Goal: Task Accomplishment & Management: Use online tool/utility

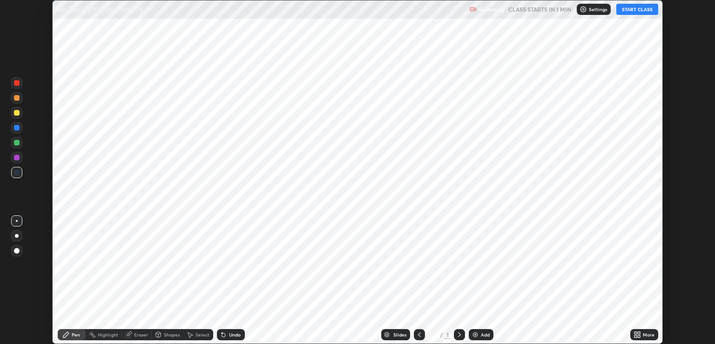
scroll to position [344, 715]
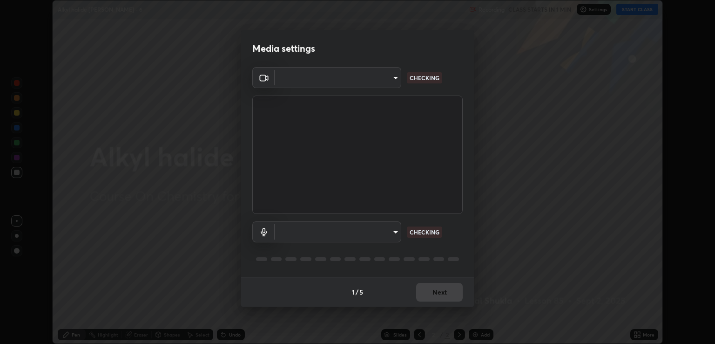
type input "ecbdbd44a66272db987f9f12271ef5319a85e28cdf2a8e5dd884bc8ad31297da"
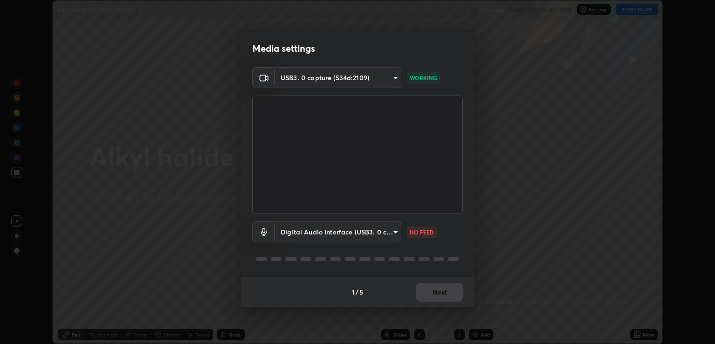
click at [391, 229] on body "Erase all Alkyl halide [PERSON_NAME] - 6 Recording CLASS STARTS IN 1 MIN Settin…" at bounding box center [357, 172] width 715 height 344
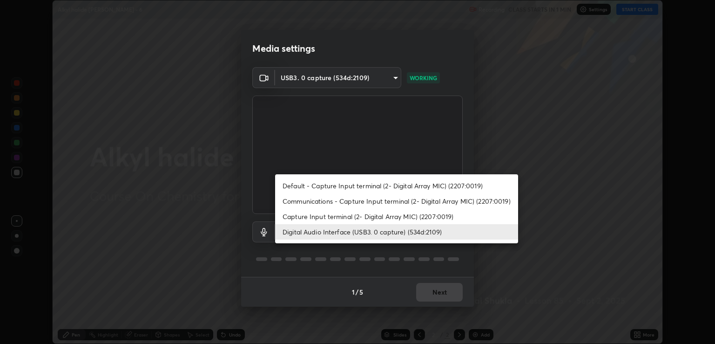
click at [311, 199] on li "Communications - Capture Input terminal (2- Digital Array MIC) (2207:0019)" at bounding box center [396, 200] width 243 height 15
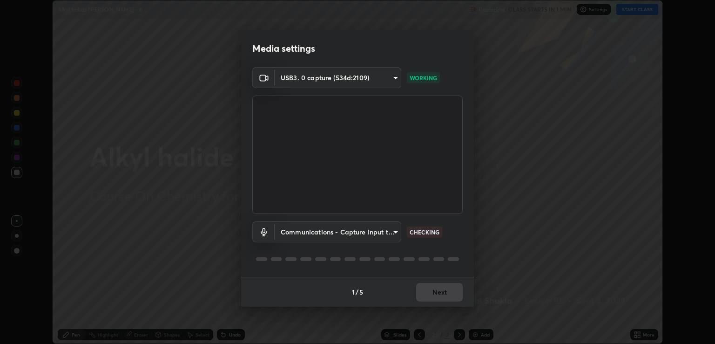
click at [395, 233] on body "Erase all Alkyl halide [PERSON_NAME] - 6 Recording CLASS STARTS IN 1 MIN Settin…" at bounding box center [357, 172] width 715 height 344
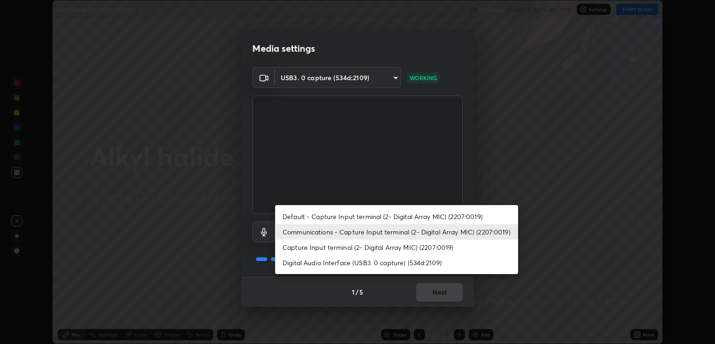
click at [314, 263] on li "Digital Audio Interface (USB3. 0 capture) (534d:2109)" at bounding box center [396, 262] width 243 height 15
type input "641fb1797ef8f9550b7f0158b383ff89036df526a4b0c4fe678c68e459c52791"
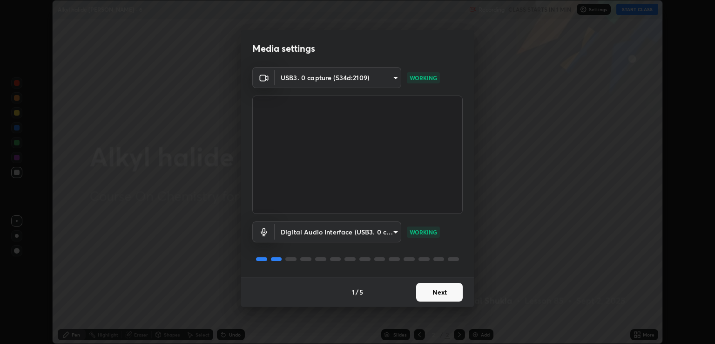
click at [436, 290] on button "Next" at bounding box center [439, 292] width 47 height 19
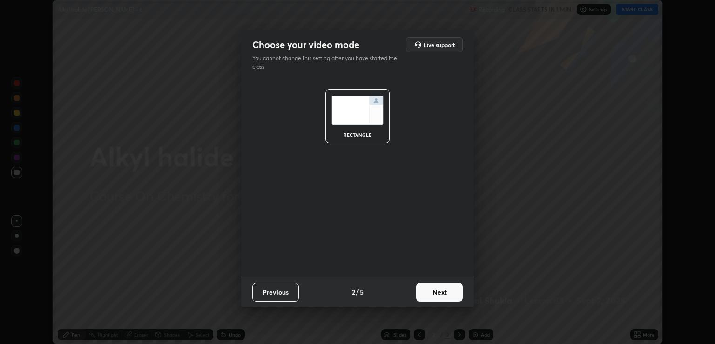
click at [446, 294] on button "Next" at bounding box center [439, 292] width 47 height 19
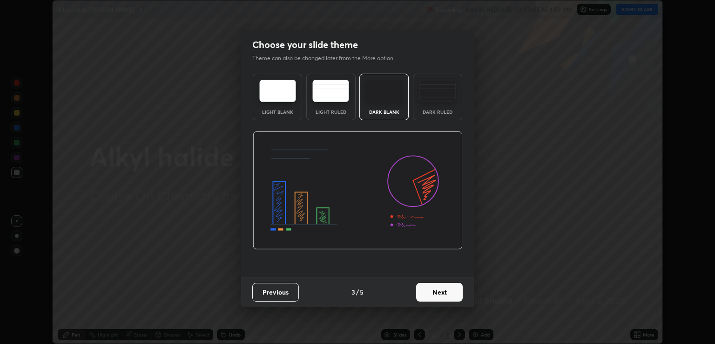
click at [455, 298] on button "Next" at bounding box center [439, 292] width 47 height 19
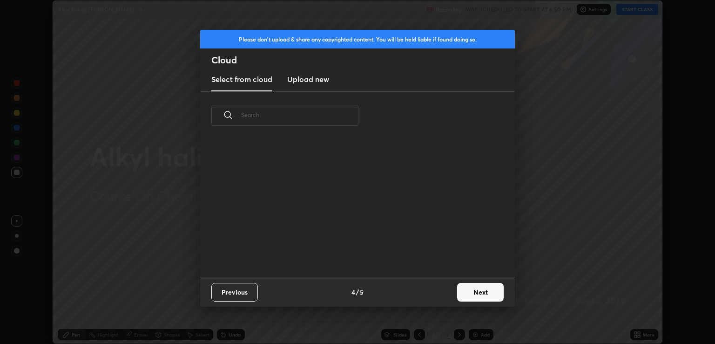
click at [468, 294] on button "Next" at bounding box center [480, 292] width 47 height 19
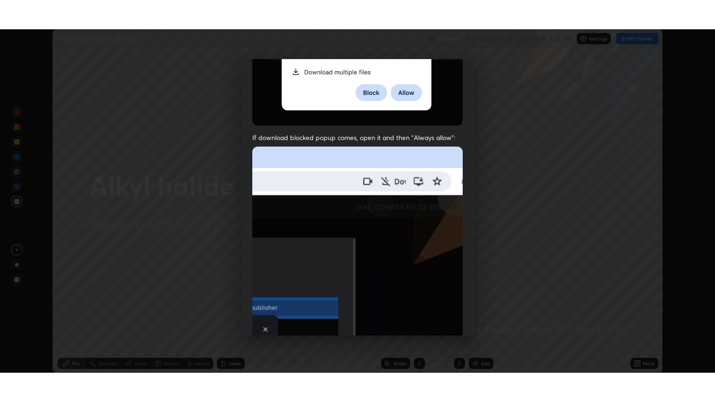
scroll to position [189, 0]
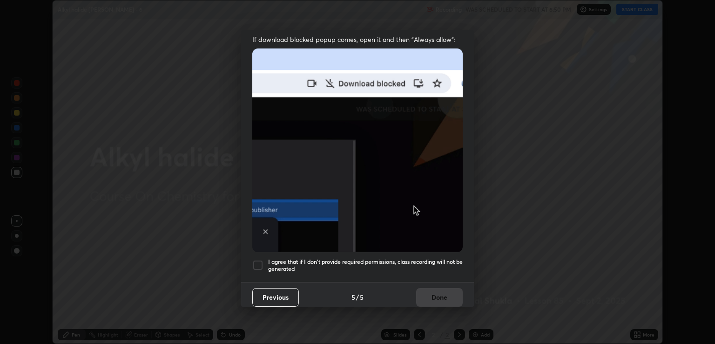
click at [263, 259] on div "I agree that if I don't provide required permissions, class recording will not …" at bounding box center [357, 264] width 210 height 11
click at [427, 295] on button "Done" at bounding box center [439, 297] width 47 height 19
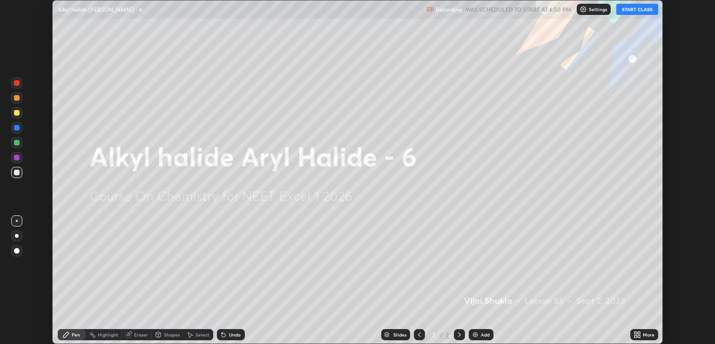
click at [639, 334] on icon at bounding box center [637, 334] width 7 height 7
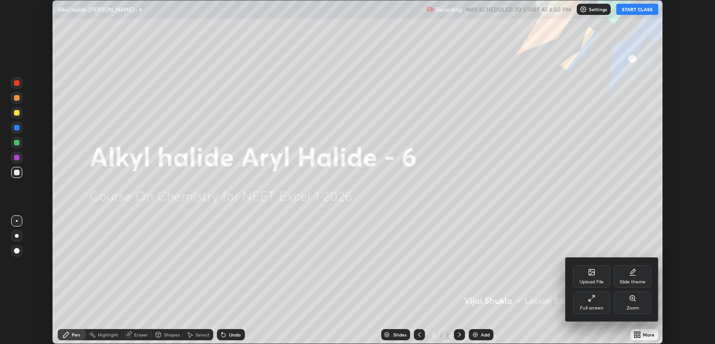
click at [600, 305] on div "Full screen" at bounding box center [591, 307] width 23 height 5
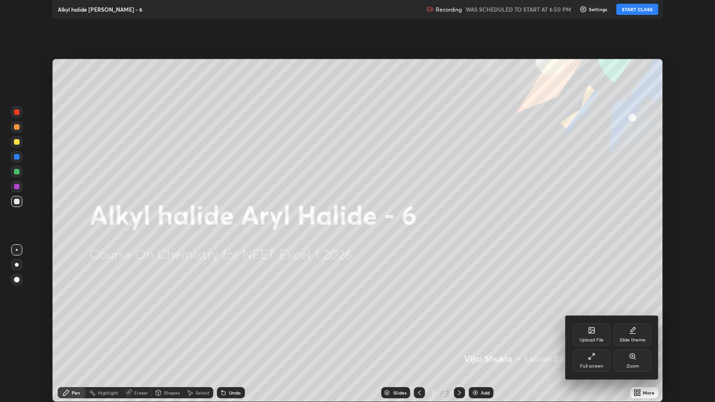
scroll to position [402, 715]
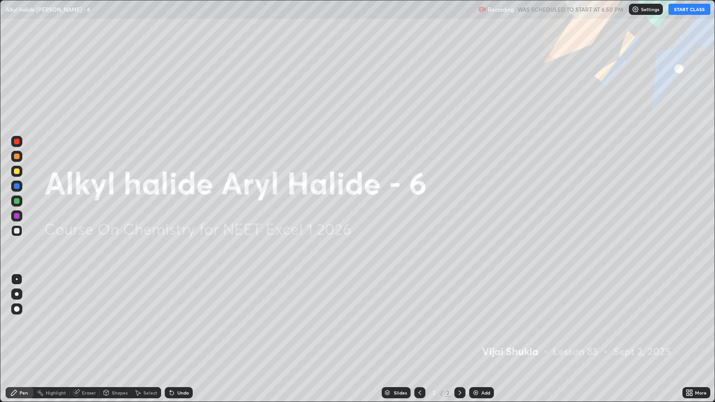
click at [681, 12] on button "START CLASS" at bounding box center [690, 9] width 42 height 11
click at [480, 343] on div "Add" at bounding box center [481, 392] width 25 height 11
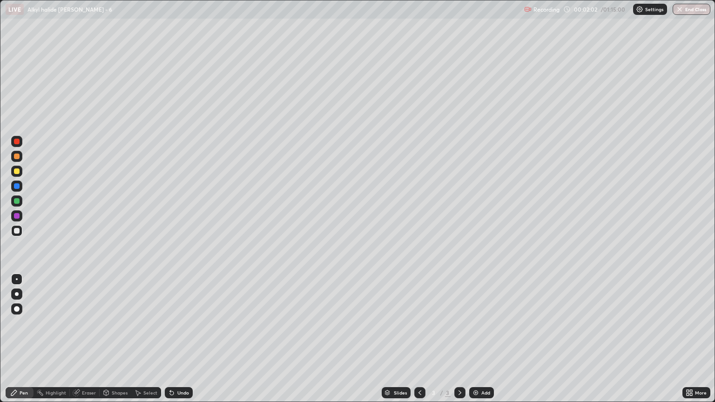
click at [17, 236] on div at bounding box center [16, 230] width 11 height 15
click at [15, 233] on div at bounding box center [17, 231] width 6 height 6
click at [15, 297] on div at bounding box center [16, 294] width 11 height 11
click at [17, 156] on div at bounding box center [17, 157] width 6 height 6
click at [16, 158] on div at bounding box center [17, 157] width 6 height 6
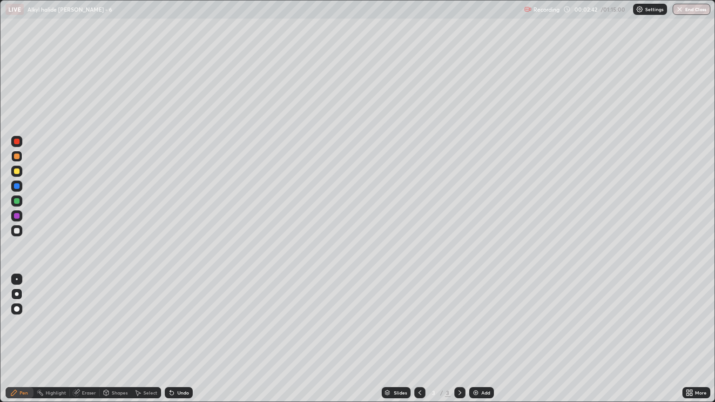
click at [17, 232] on div at bounding box center [17, 231] width 6 height 6
click at [17, 156] on div at bounding box center [17, 157] width 6 height 6
click at [14, 233] on div at bounding box center [17, 231] width 6 height 6
click at [17, 160] on div at bounding box center [16, 156] width 11 height 11
click at [12, 233] on div at bounding box center [16, 230] width 11 height 11
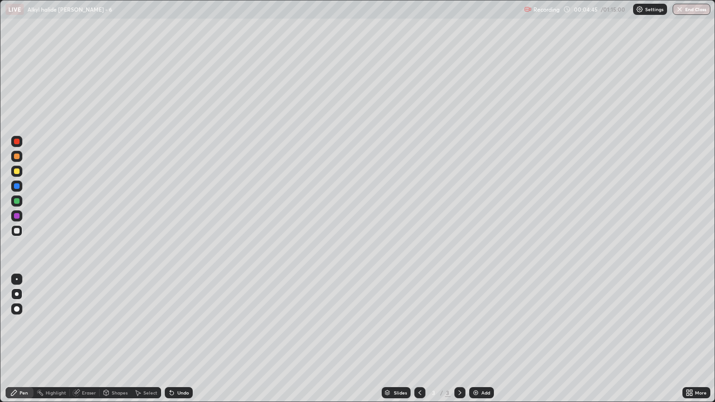
click at [86, 343] on div "Eraser" at bounding box center [89, 393] width 14 height 5
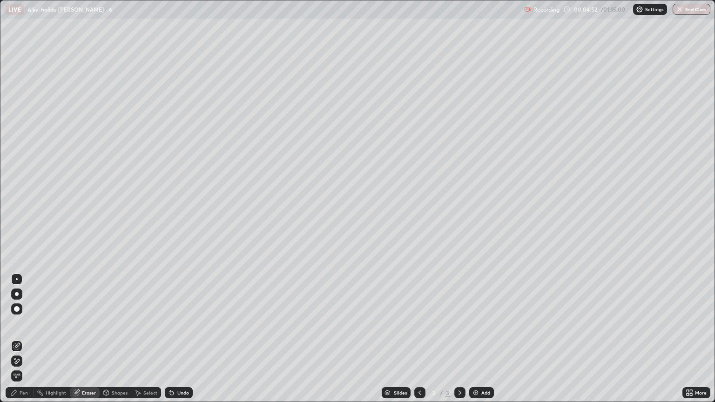
click at [22, 343] on div "Pen" at bounding box center [24, 393] width 8 height 5
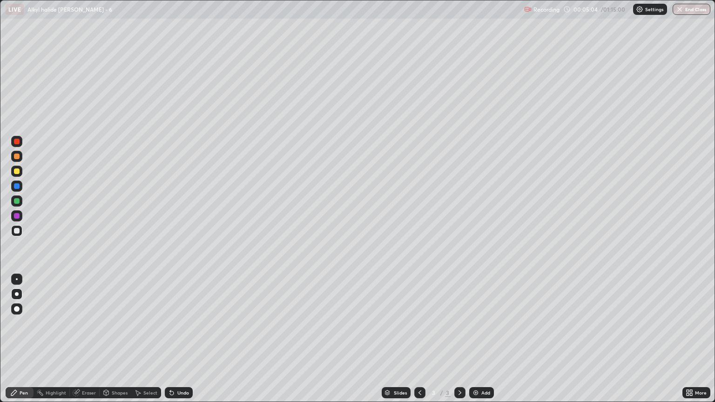
click at [18, 158] on div at bounding box center [17, 157] width 6 height 6
click at [17, 231] on div at bounding box center [17, 231] width 6 height 6
click at [18, 158] on div at bounding box center [17, 157] width 6 height 6
click at [87, 343] on div "Eraser" at bounding box center [89, 393] width 14 height 5
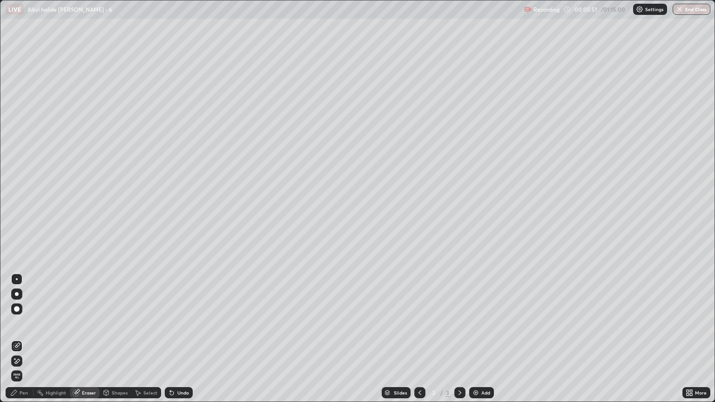
click at [19, 343] on div "Pen" at bounding box center [20, 392] width 28 height 11
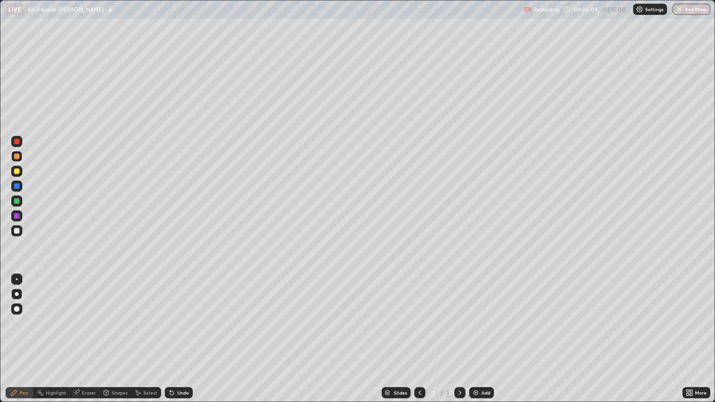
click at [15, 231] on div at bounding box center [17, 231] width 6 height 6
click at [86, 343] on div "Eraser" at bounding box center [85, 392] width 30 height 11
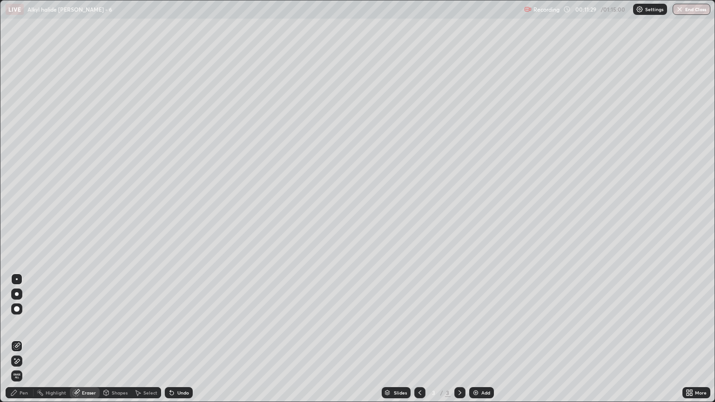
click at [23, 343] on div "Pen" at bounding box center [20, 392] width 28 height 11
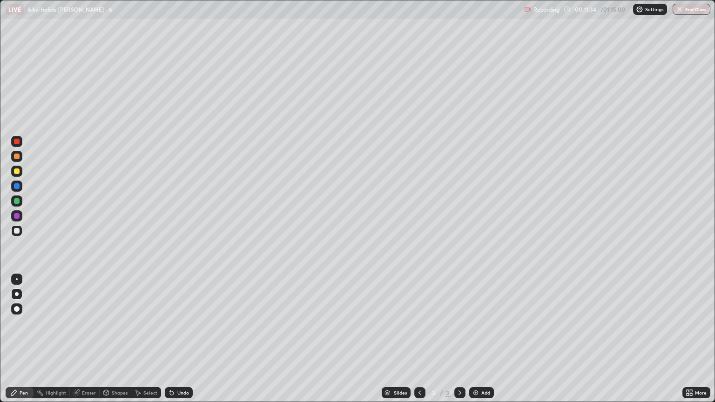
click at [19, 156] on div at bounding box center [17, 157] width 6 height 6
click at [458, 343] on icon at bounding box center [459, 392] width 7 height 7
click at [475, 343] on img at bounding box center [475, 392] width 7 height 7
click at [19, 157] on div at bounding box center [17, 157] width 6 height 6
click at [17, 235] on div at bounding box center [16, 230] width 11 height 11
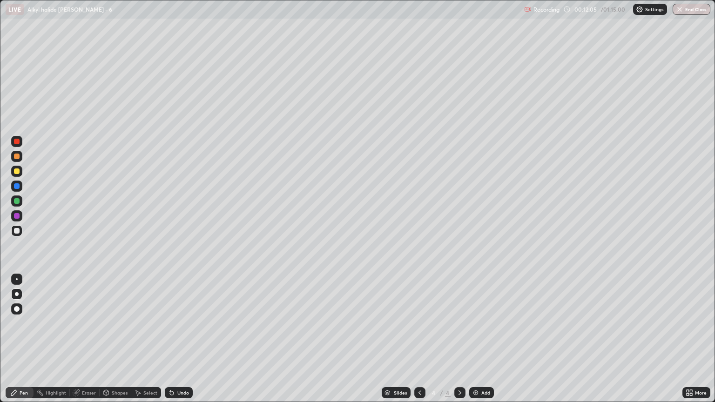
click at [14, 231] on div at bounding box center [17, 231] width 6 height 6
click at [18, 156] on div at bounding box center [17, 157] width 6 height 6
click at [16, 230] on div at bounding box center [17, 231] width 6 height 6
click at [20, 158] on div at bounding box center [16, 156] width 11 height 11
click at [12, 236] on div at bounding box center [16, 230] width 11 height 15
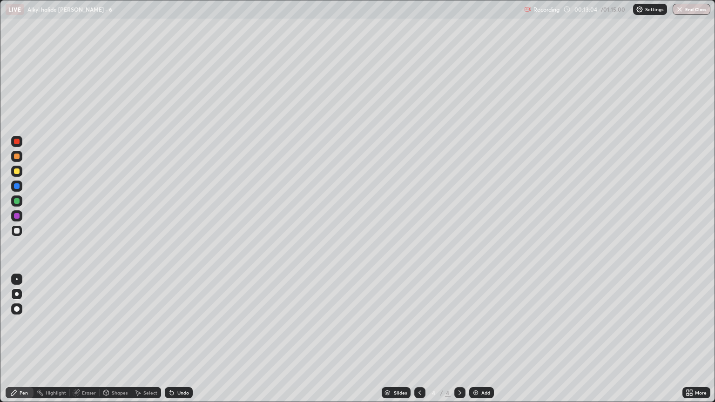
click at [17, 156] on div at bounding box center [17, 157] width 6 height 6
click at [17, 231] on div at bounding box center [17, 231] width 6 height 6
click at [18, 156] on div at bounding box center [17, 157] width 6 height 6
click at [17, 231] on div at bounding box center [17, 231] width 6 height 6
click at [19, 158] on div at bounding box center [17, 157] width 6 height 6
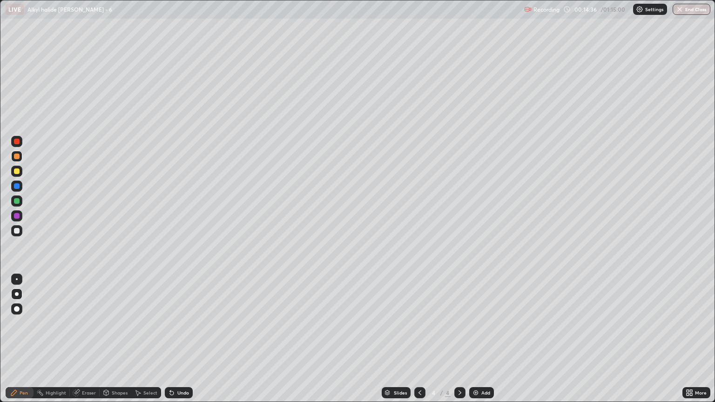
click at [16, 236] on div at bounding box center [16, 230] width 11 height 15
click at [17, 157] on div at bounding box center [17, 157] width 6 height 6
click at [17, 231] on div at bounding box center [17, 231] width 6 height 6
click at [19, 158] on div at bounding box center [17, 157] width 6 height 6
click at [17, 230] on div at bounding box center [17, 231] width 6 height 6
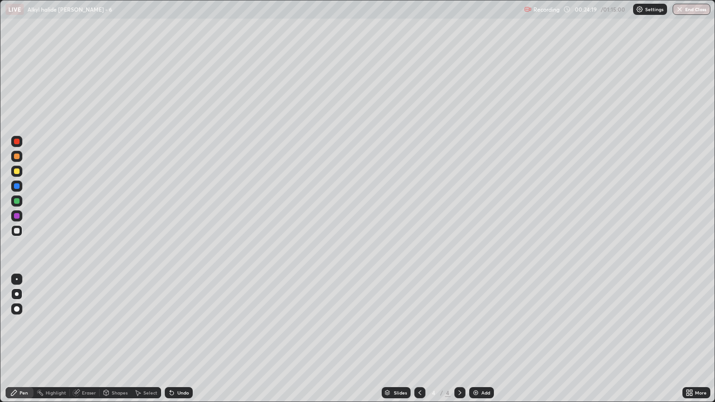
click at [475, 343] on img at bounding box center [475, 392] width 7 height 7
click at [17, 156] on div at bounding box center [17, 157] width 6 height 6
click at [22, 231] on div at bounding box center [16, 230] width 11 height 11
click at [20, 161] on div at bounding box center [16, 156] width 11 height 11
click at [16, 234] on div at bounding box center [16, 230] width 11 height 11
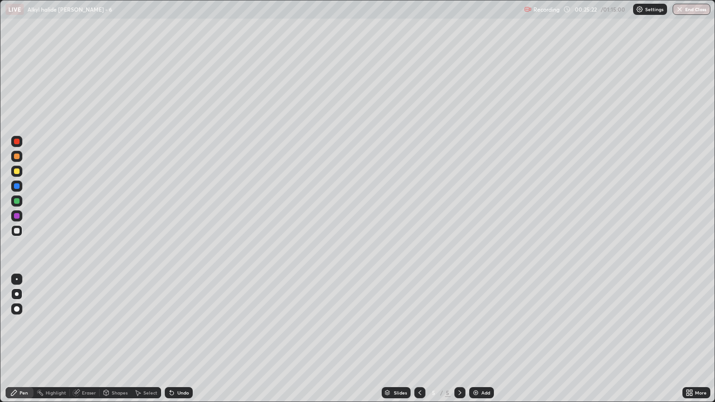
click at [15, 156] on div at bounding box center [17, 157] width 6 height 6
click at [93, 343] on div "Eraser" at bounding box center [89, 393] width 14 height 5
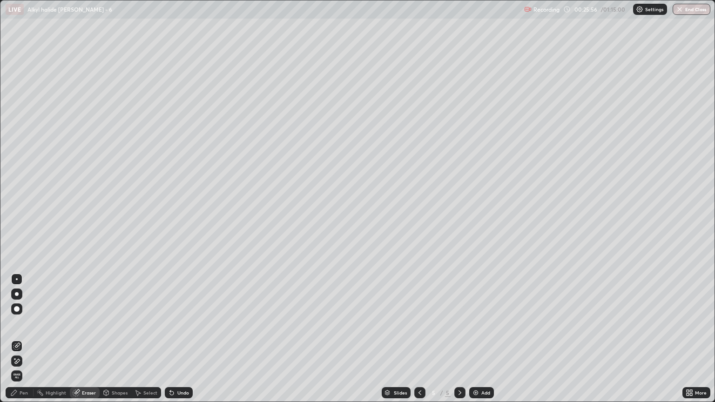
click at [27, 343] on div "Pen" at bounding box center [24, 393] width 8 height 5
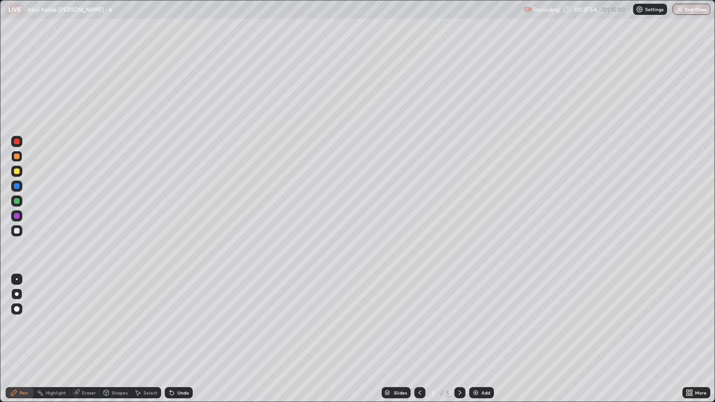
click at [14, 232] on div at bounding box center [17, 231] width 6 height 6
click at [17, 157] on div at bounding box center [17, 157] width 6 height 6
click at [18, 231] on div at bounding box center [17, 231] width 6 height 6
click at [19, 229] on div at bounding box center [17, 231] width 6 height 6
click at [13, 236] on div at bounding box center [16, 230] width 11 height 15
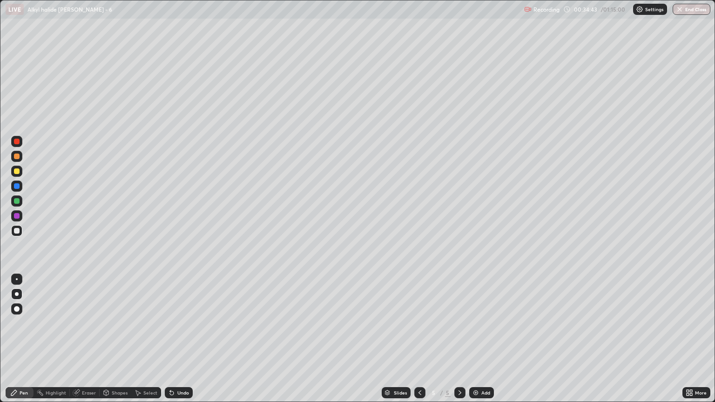
click at [459, 343] on icon at bounding box center [459, 392] width 7 height 7
click at [476, 343] on img at bounding box center [475, 392] width 7 height 7
click at [16, 231] on div at bounding box center [17, 231] width 6 height 6
click at [18, 159] on div at bounding box center [17, 157] width 6 height 6
click at [17, 154] on div at bounding box center [17, 157] width 6 height 6
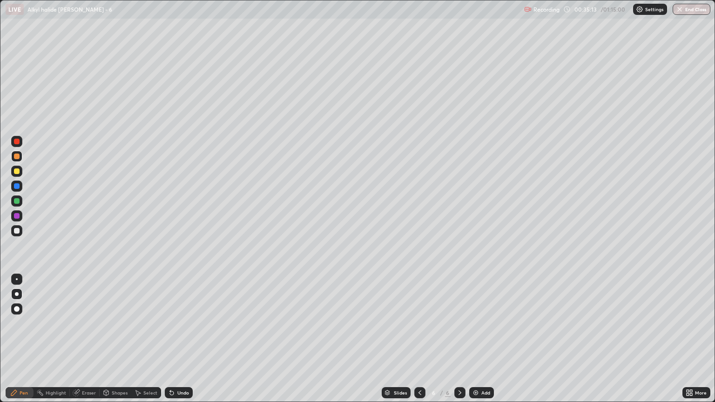
click at [17, 231] on div at bounding box center [17, 231] width 6 height 6
click at [16, 159] on div at bounding box center [17, 157] width 6 height 6
click at [18, 155] on div at bounding box center [17, 157] width 6 height 6
click at [19, 231] on div at bounding box center [17, 231] width 6 height 6
click at [17, 158] on div at bounding box center [17, 157] width 6 height 6
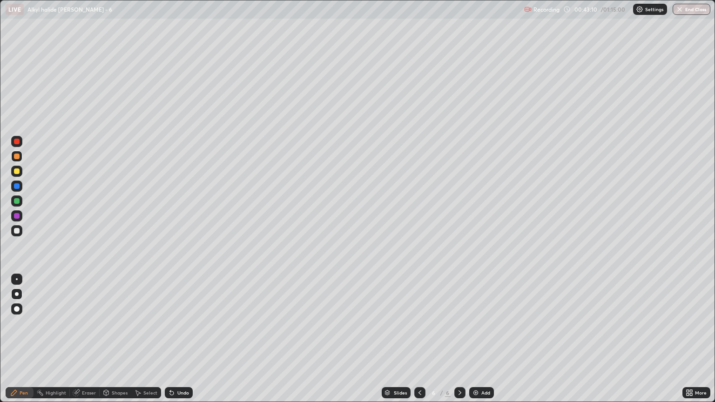
click at [459, 343] on icon at bounding box center [459, 392] width 7 height 7
click at [478, 343] on img at bounding box center [475, 392] width 7 height 7
click at [414, 343] on div at bounding box center [419, 392] width 11 height 11
click at [18, 171] on div at bounding box center [17, 172] width 6 height 6
click at [15, 230] on div at bounding box center [17, 231] width 6 height 6
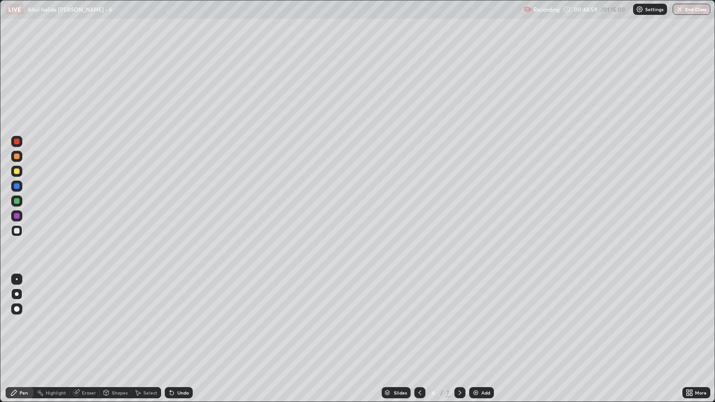
click at [417, 343] on div at bounding box center [419, 392] width 11 height 11
click at [419, 343] on icon at bounding box center [419, 392] width 7 height 7
click at [459, 343] on icon at bounding box center [459, 392] width 7 height 7
click at [454, 343] on div at bounding box center [459, 392] width 11 height 11
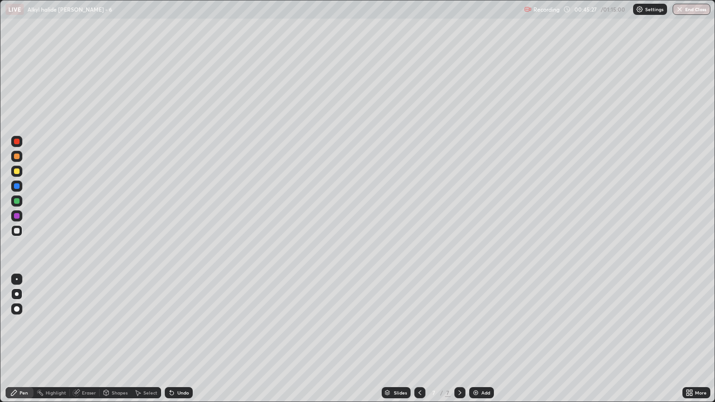
click at [423, 343] on div at bounding box center [419, 392] width 11 height 11
click at [419, 343] on icon at bounding box center [419, 392] width 7 height 7
click at [417, 343] on icon at bounding box center [419, 392] width 7 height 7
click at [455, 343] on div at bounding box center [459, 392] width 11 height 11
click at [459, 343] on icon at bounding box center [459, 392] width 7 height 7
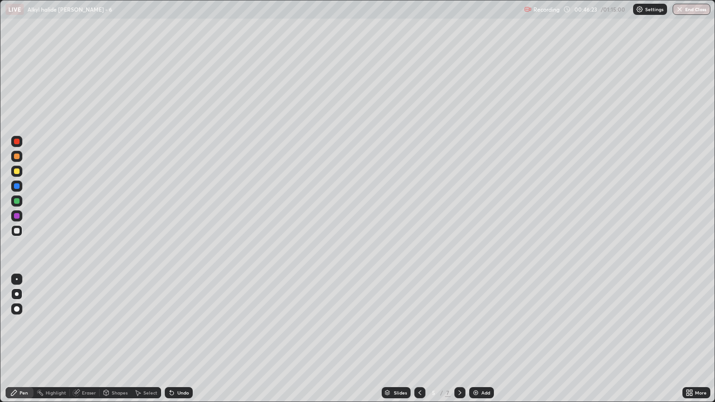
click at [459, 343] on icon at bounding box center [459, 392] width 7 height 7
click at [419, 343] on icon at bounding box center [419, 392] width 7 height 7
click at [418, 343] on icon at bounding box center [419, 392] width 7 height 7
click at [418, 343] on div at bounding box center [419, 392] width 11 height 11
click at [459, 343] on icon at bounding box center [460, 393] width 3 height 5
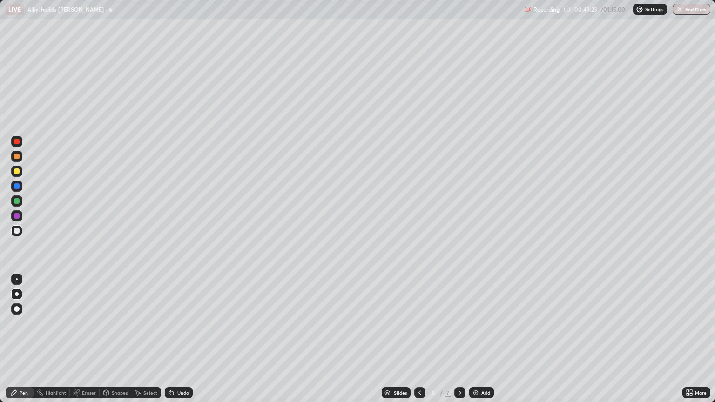
click at [460, 343] on icon at bounding box center [460, 393] width 3 height 5
click at [480, 343] on div "Add" at bounding box center [481, 392] width 25 height 11
click at [19, 231] on div at bounding box center [17, 231] width 6 height 6
click at [87, 343] on div "Eraser" at bounding box center [89, 393] width 14 height 5
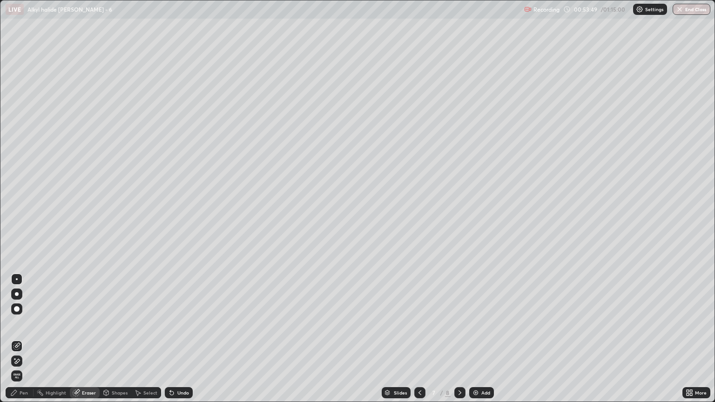
click at [24, 343] on div "Pen" at bounding box center [24, 393] width 8 height 5
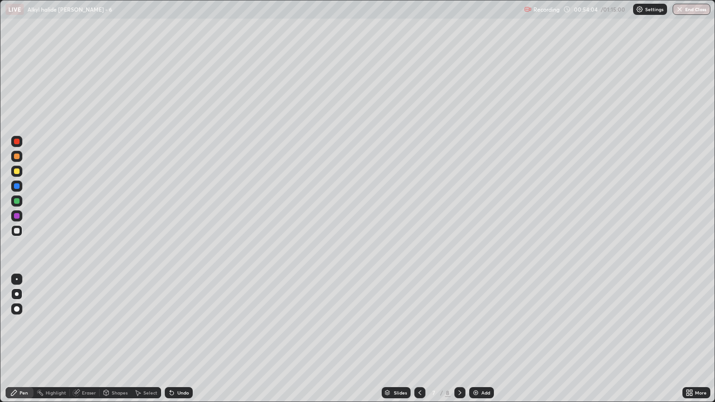
click at [18, 233] on div at bounding box center [17, 231] width 6 height 6
click at [85, 343] on div "Eraser" at bounding box center [85, 392] width 30 height 11
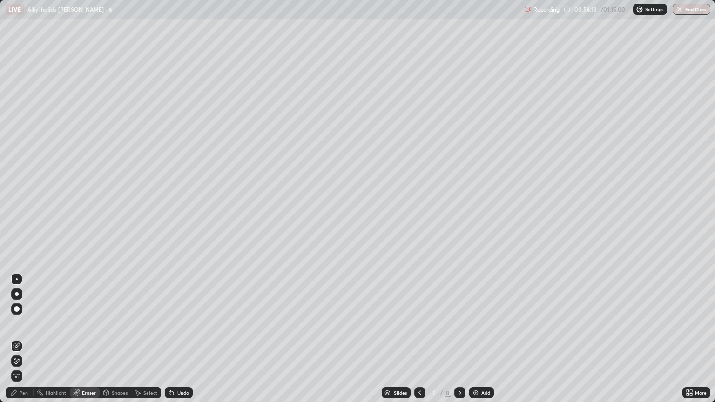
click at [26, 343] on div "Pen" at bounding box center [24, 393] width 8 height 5
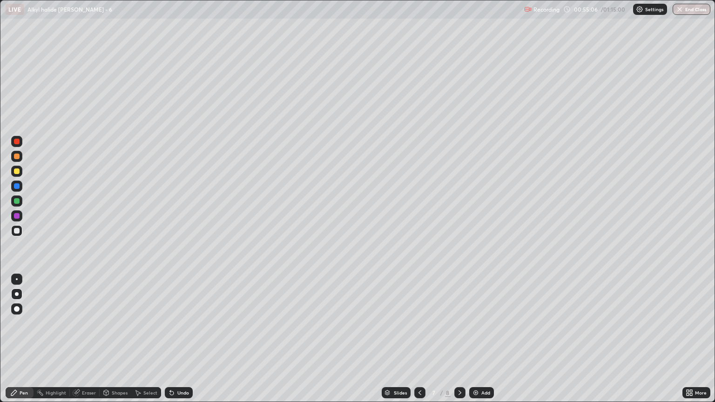
click at [15, 158] on div at bounding box center [17, 157] width 6 height 6
click at [91, 343] on div "Eraser" at bounding box center [89, 393] width 14 height 5
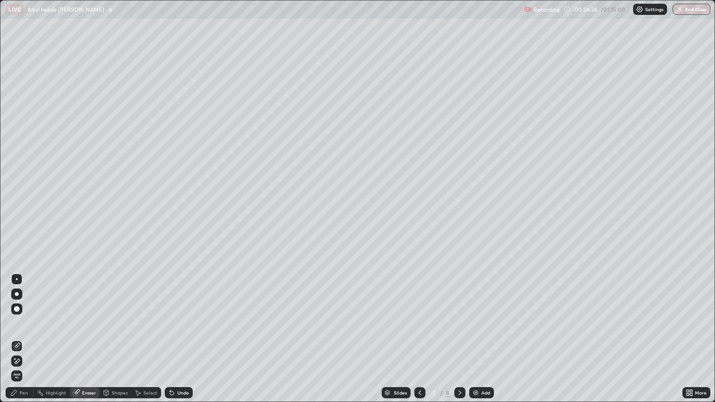
click at [24, 343] on div "Pen" at bounding box center [20, 392] width 28 height 11
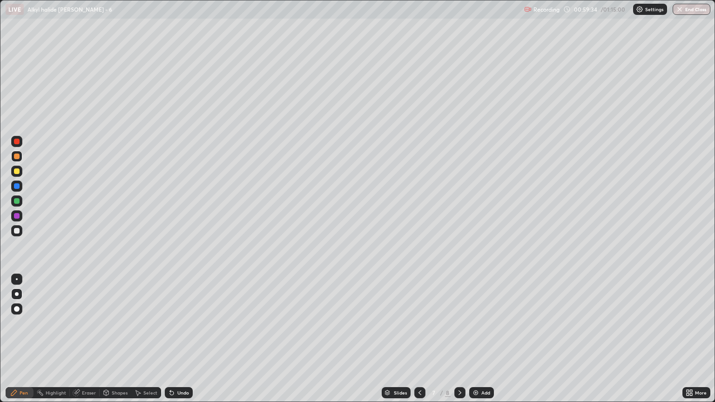
click at [20, 231] on div at bounding box center [16, 230] width 11 height 11
click at [473, 343] on img at bounding box center [475, 392] width 7 height 7
click at [19, 232] on div at bounding box center [17, 231] width 6 height 6
click at [95, 343] on div "Eraser" at bounding box center [85, 392] width 30 height 11
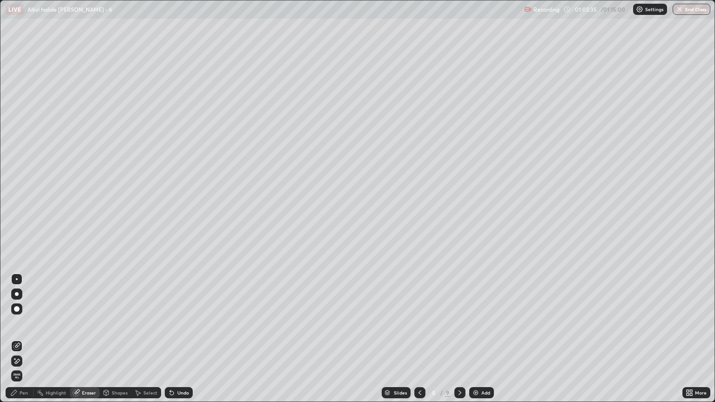
click at [28, 343] on div "Pen" at bounding box center [20, 392] width 28 height 11
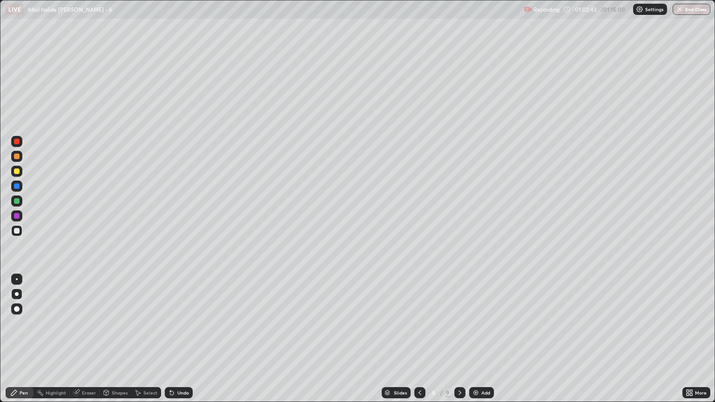
click at [18, 160] on div at bounding box center [16, 156] width 11 height 11
click at [19, 156] on div at bounding box center [17, 157] width 6 height 6
click at [483, 343] on div "Add" at bounding box center [481, 392] width 25 height 11
click at [419, 343] on icon at bounding box center [419, 392] width 7 height 7
click at [20, 155] on div at bounding box center [16, 156] width 11 height 11
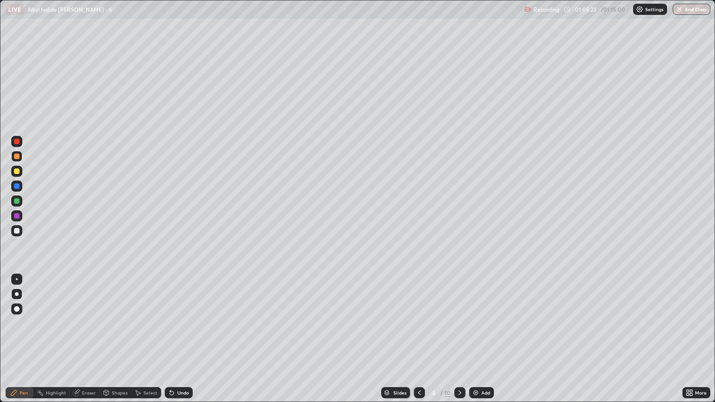
click at [18, 232] on div at bounding box center [17, 231] width 6 height 6
click at [15, 173] on div at bounding box center [17, 172] width 6 height 6
click at [483, 343] on div "Add" at bounding box center [485, 393] width 9 height 5
click at [17, 231] on div at bounding box center [17, 231] width 6 height 6
click at [17, 156] on div at bounding box center [17, 157] width 6 height 6
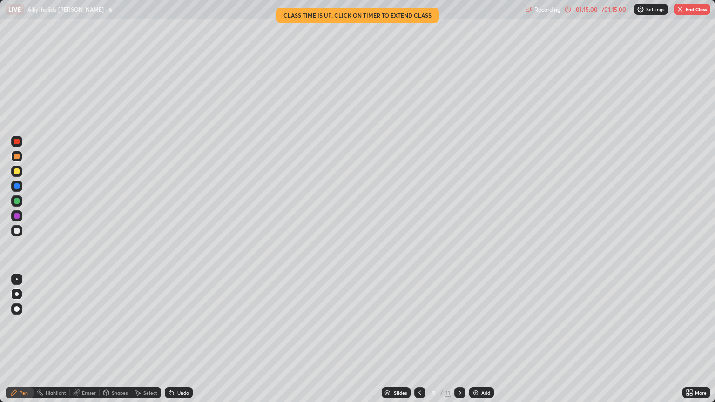
click at [691, 9] on button "End Class" at bounding box center [692, 9] width 37 height 11
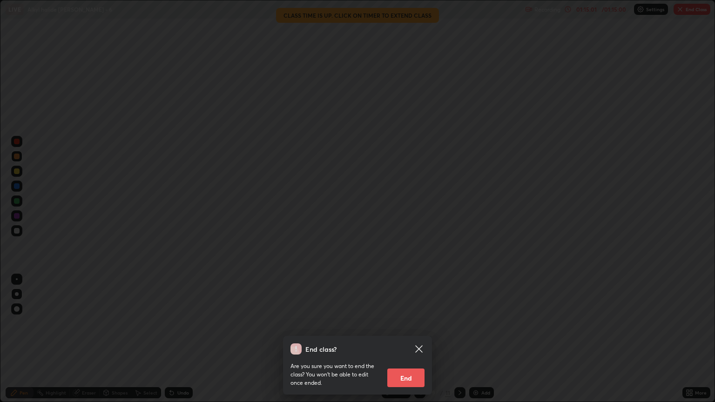
click at [408, 343] on button "End" at bounding box center [405, 378] width 37 height 19
